Goal: Use online tool/utility: Utilize a website feature to perform a specific function

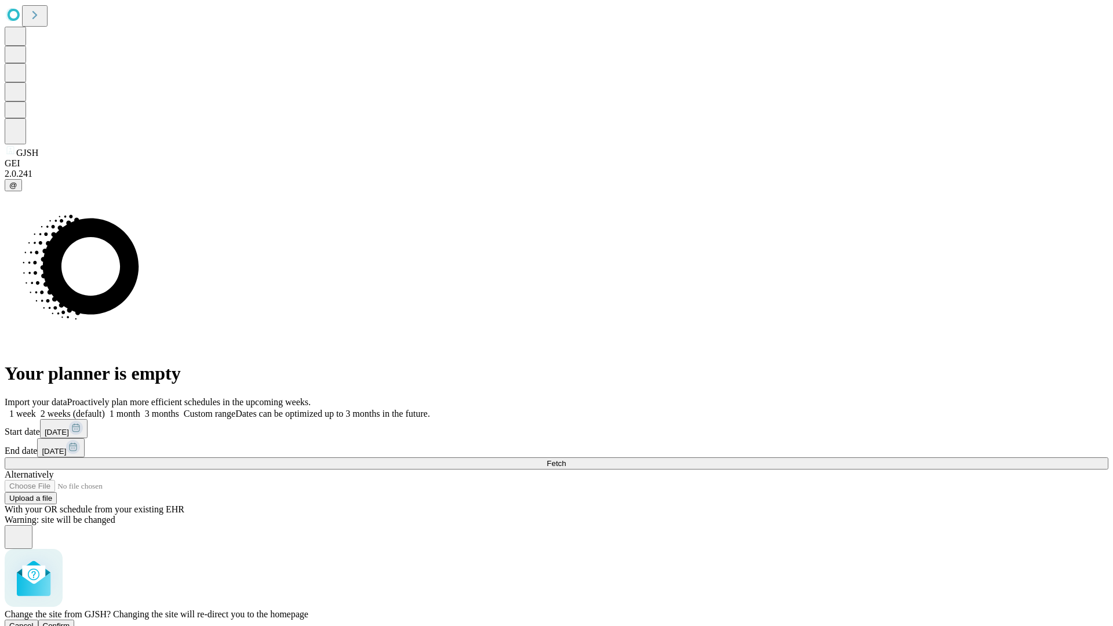
click at [70, 621] on span "Confirm" at bounding box center [56, 625] width 27 height 9
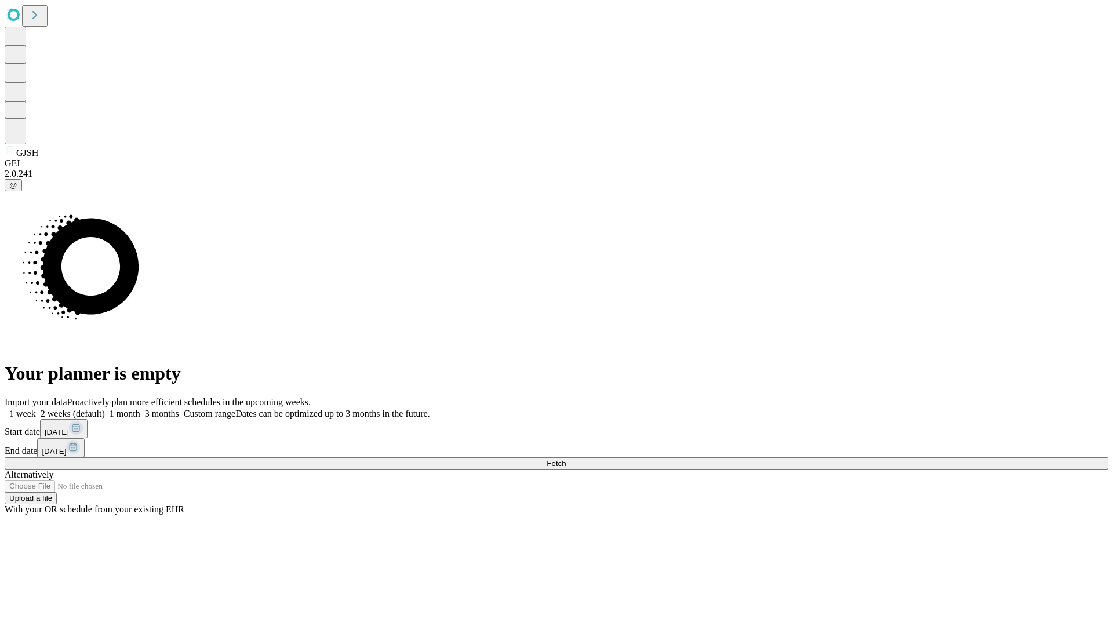
click at [105, 409] on label "2 weeks (default)" at bounding box center [70, 414] width 69 height 10
click at [566, 459] on span "Fetch" at bounding box center [556, 463] width 19 height 9
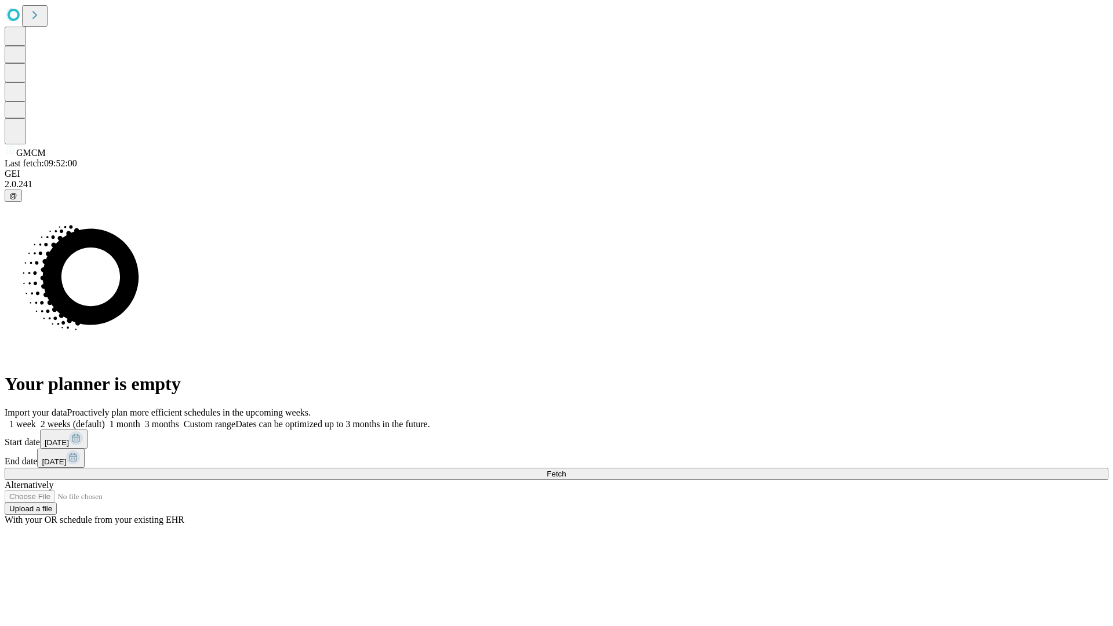
click at [105, 419] on label "2 weeks (default)" at bounding box center [70, 424] width 69 height 10
click at [566, 470] on span "Fetch" at bounding box center [556, 474] width 19 height 9
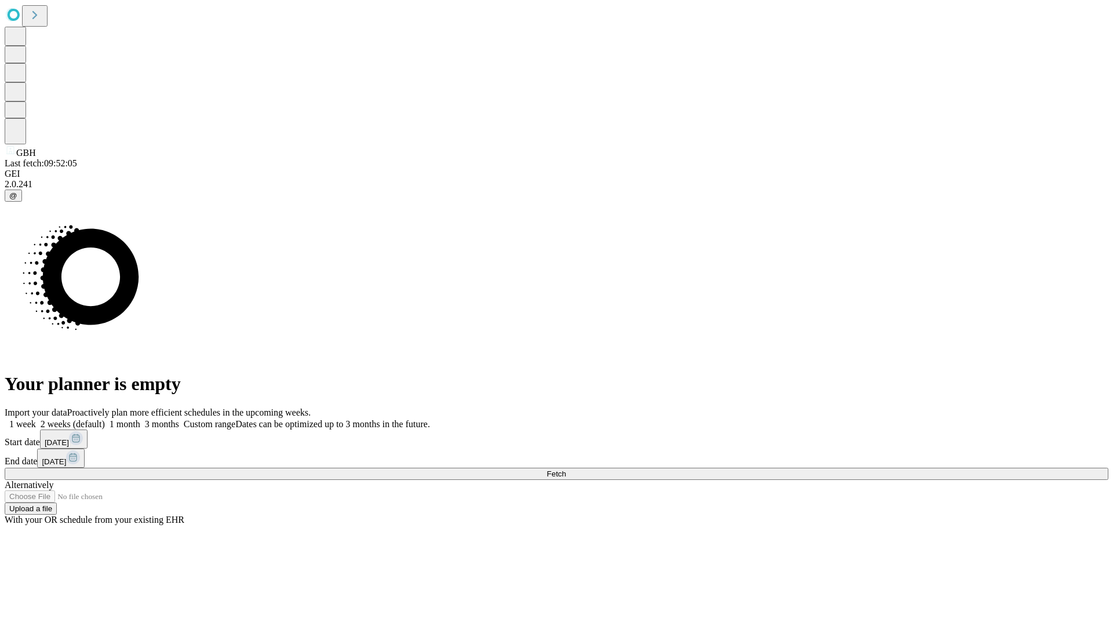
click at [566, 470] on span "Fetch" at bounding box center [556, 474] width 19 height 9
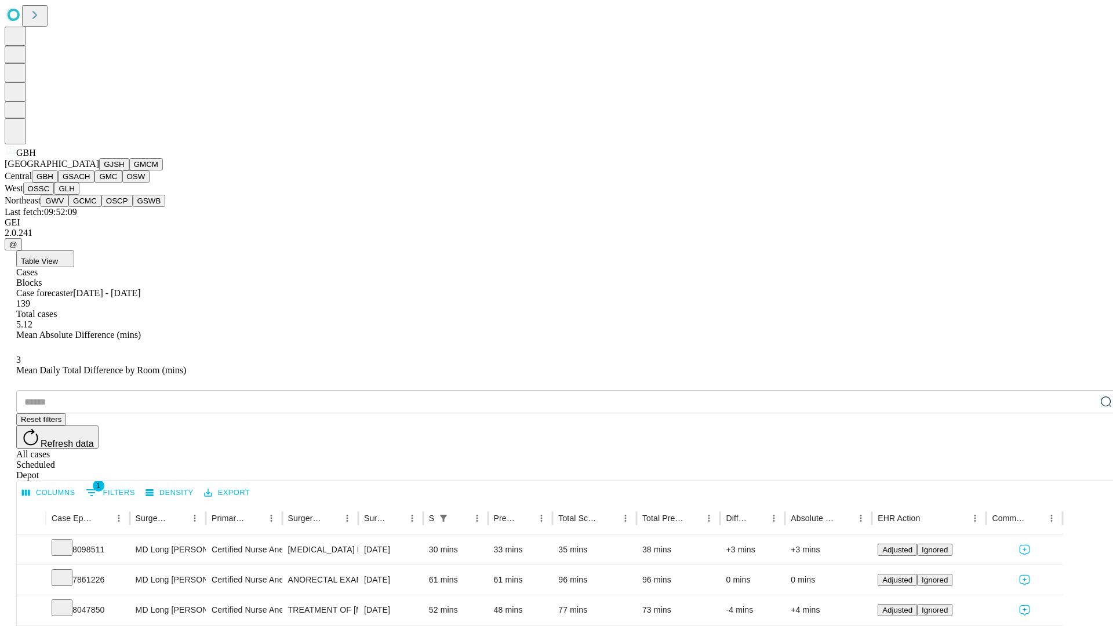
click at [90, 183] on button "GSACH" at bounding box center [76, 176] width 37 height 12
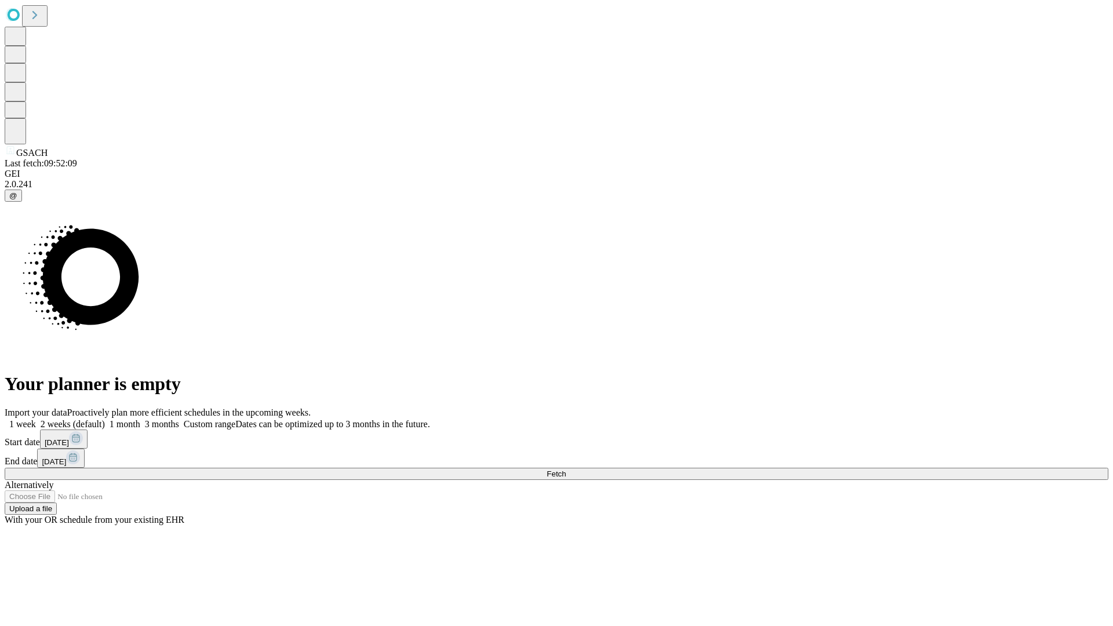
click at [105, 419] on label "2 weeks (default)" at bounding box center [70, 424] width 69 height 10
click at [566, 470] on span "Fetch" at bounding box center [556, 474] width 19 height 9
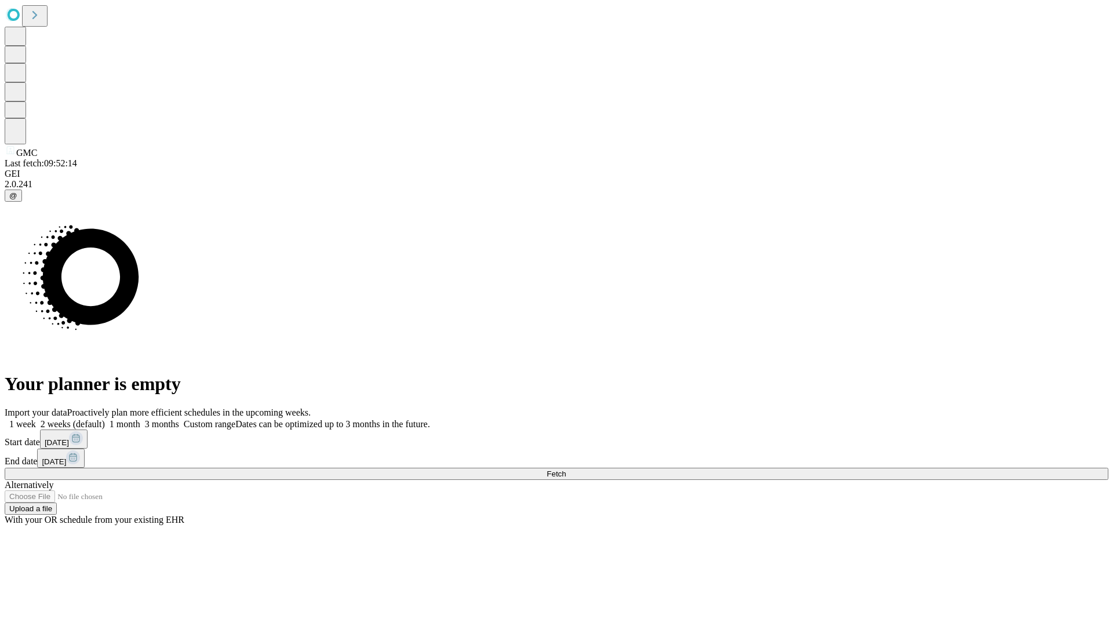
click at [105, 419] on label "2 weeks (default)" at bounding box center [70, 424] width 69 height 10
click at [566, 470] on span "Fetch" at bounding box center [556, 474] width 19 height 9
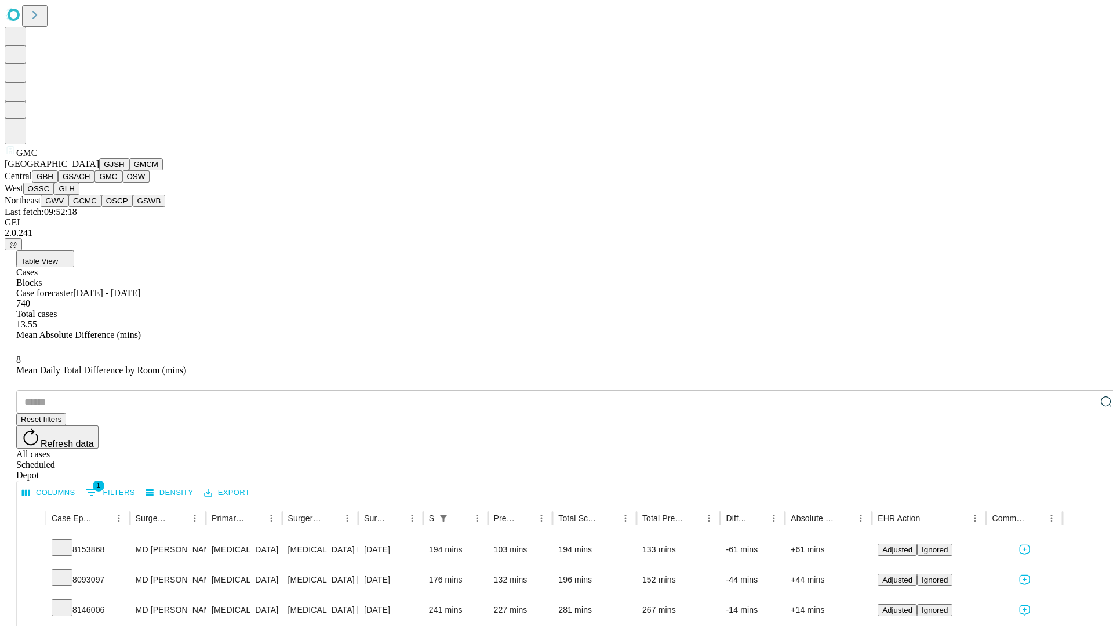
click at [122, 183] on button "OSW" at bounding box center [136, 176] width 28 height 12
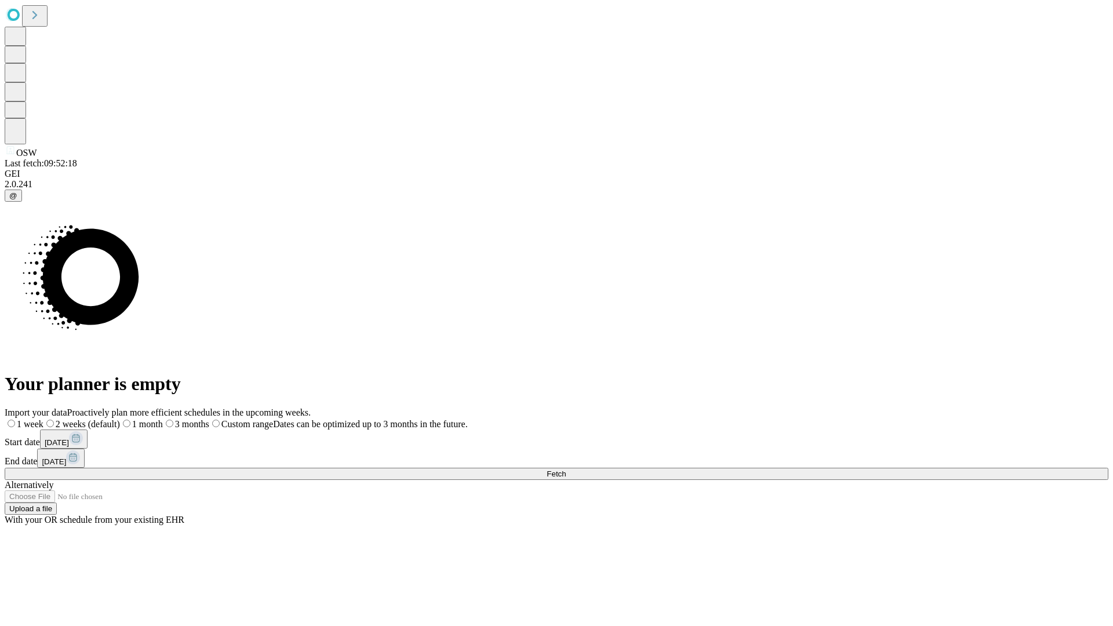
click at [566, 470] on span "Fetch" at bounding box center [556, 474] width 19 height 9
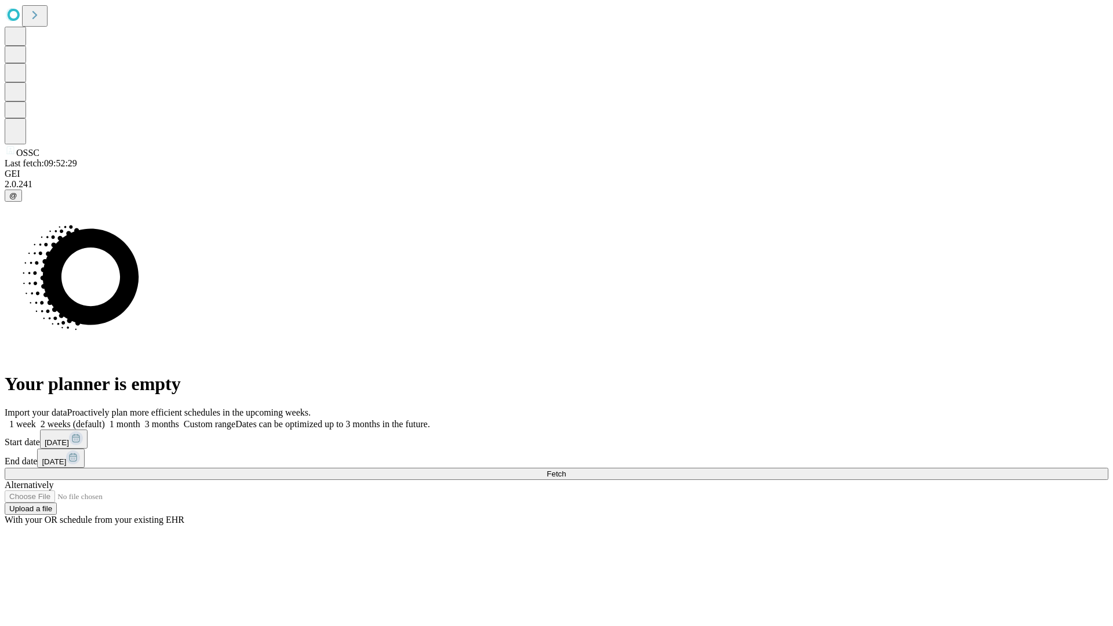
click at [105, 419] on label "2 weeks (default)" at bounding box center [70, 424] width 69 height 10
click at [566, 470] on span "Fetch" at bounding box center [556, 474] width 19 height 9
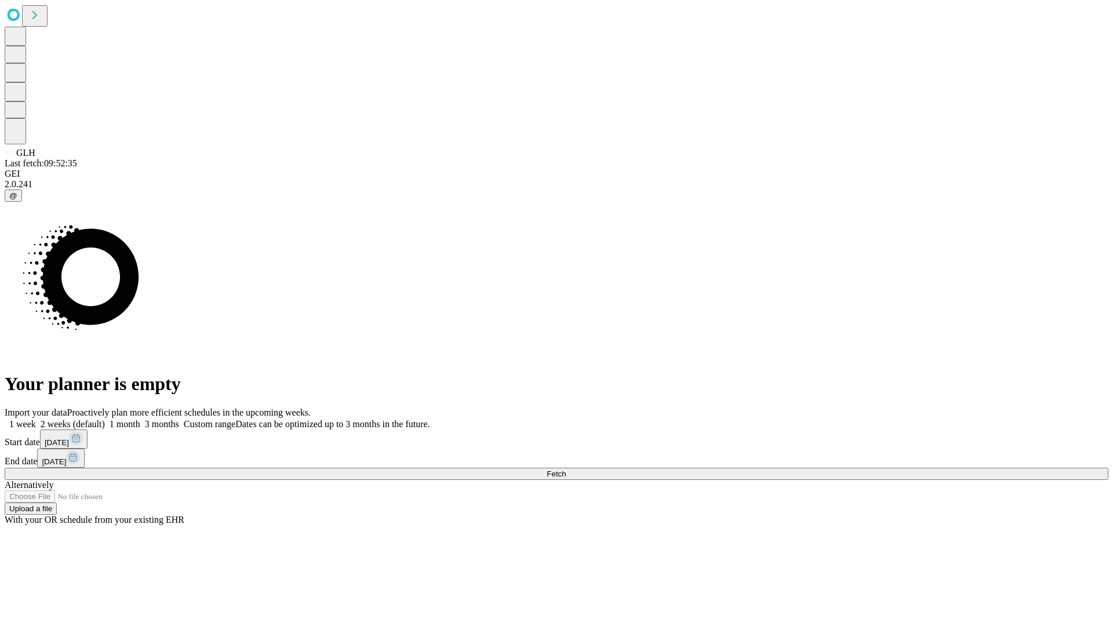
click at [105, 419] on label "2 weeks (default)" at bounding box center [70, 424] width 69 height 10
click at [566, 470] on span "Fetch" at bounding box center [556, 474] width 19 height 9
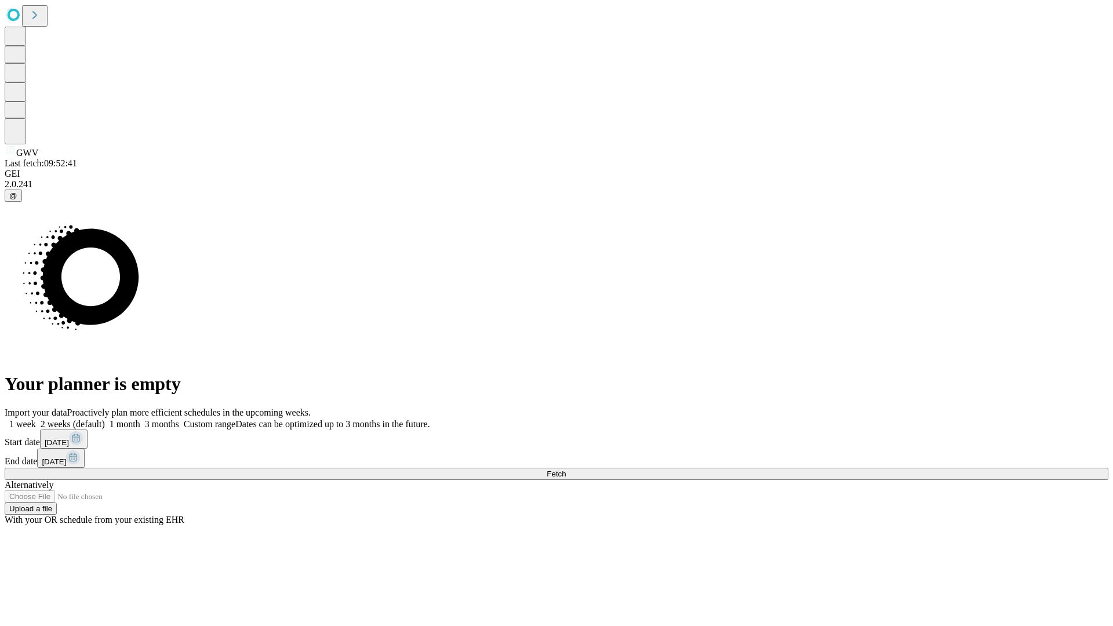
click at [105, 419] on label "2 weeks (default)" at bounding box center [70, 424] width 69 height 10
click at [566, 470] on span "Fetch" at bounding box center [556, 474] width 19 height 9
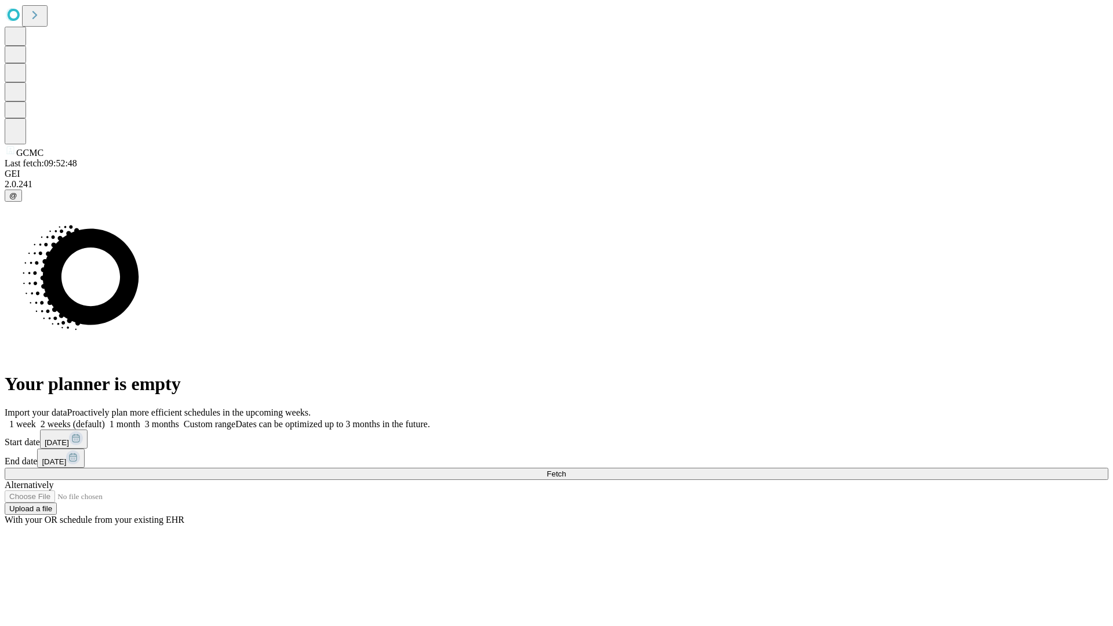
click at [105, 419] on label "2 weeks (default)" at bounding box center [70, 424] width 69 height 10
click at [566, 470] on span "Fetch" at bounding box center [556, 474] width 19 height 9
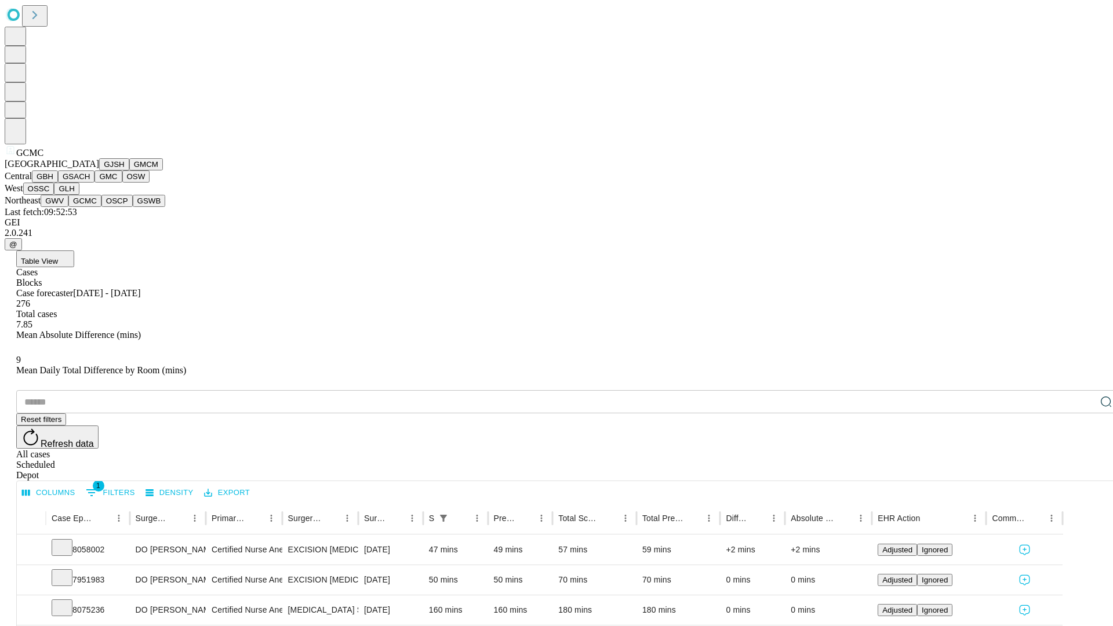
click at [101, 207] on button "OSCP" at bounding box center [116, 201] width 31 height 12
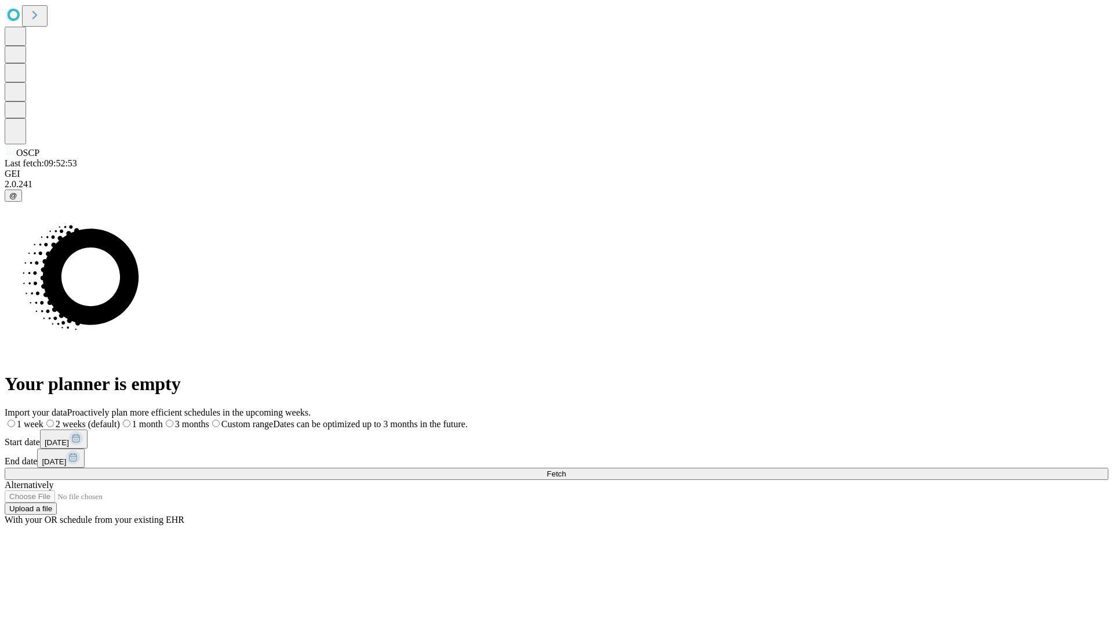
click at [120, 419] on label "2 weeks (default)" at bounding box center [81, 424] width 77 height 10
click at [566, 470] on span "Fetch" at bounding box center [556, 474] width 19 height 9
